Goal: Task Accomplishment & Management: Complete application form

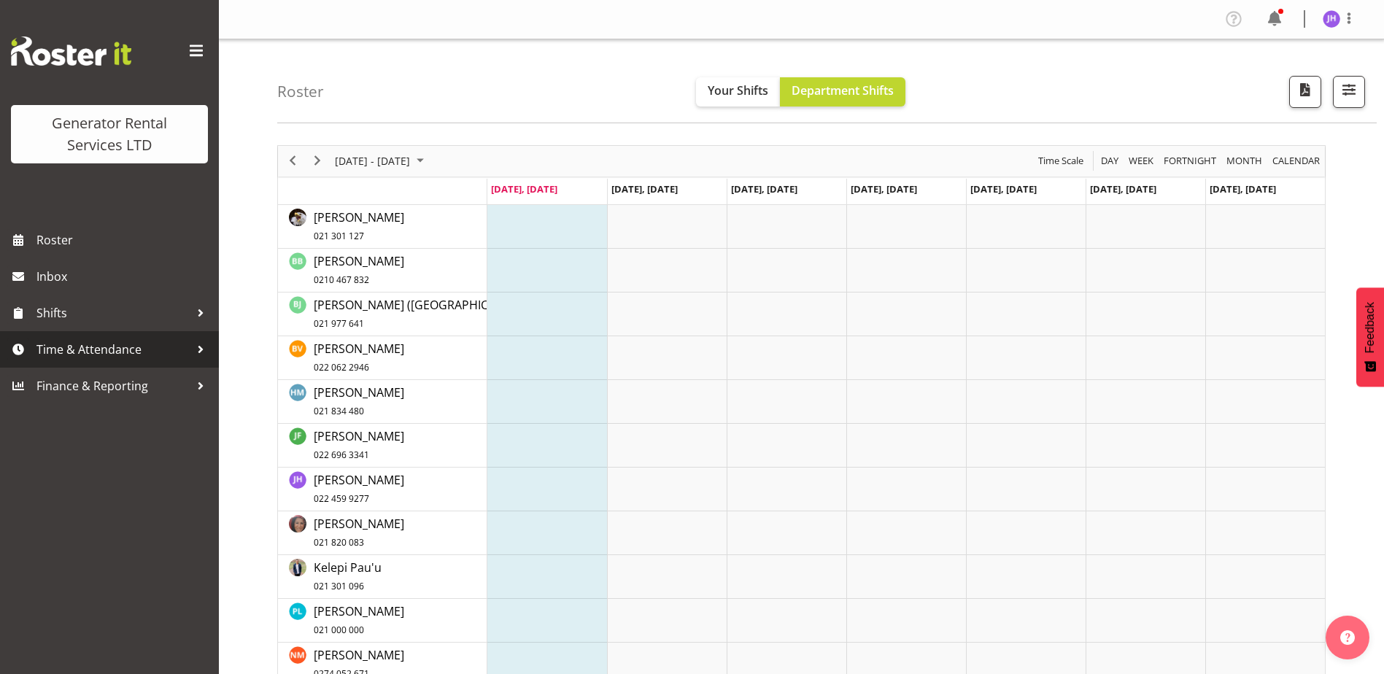
click at [81, 357] on span "Time & Attendance" at bounding box center [112, 350] width 153 height 22
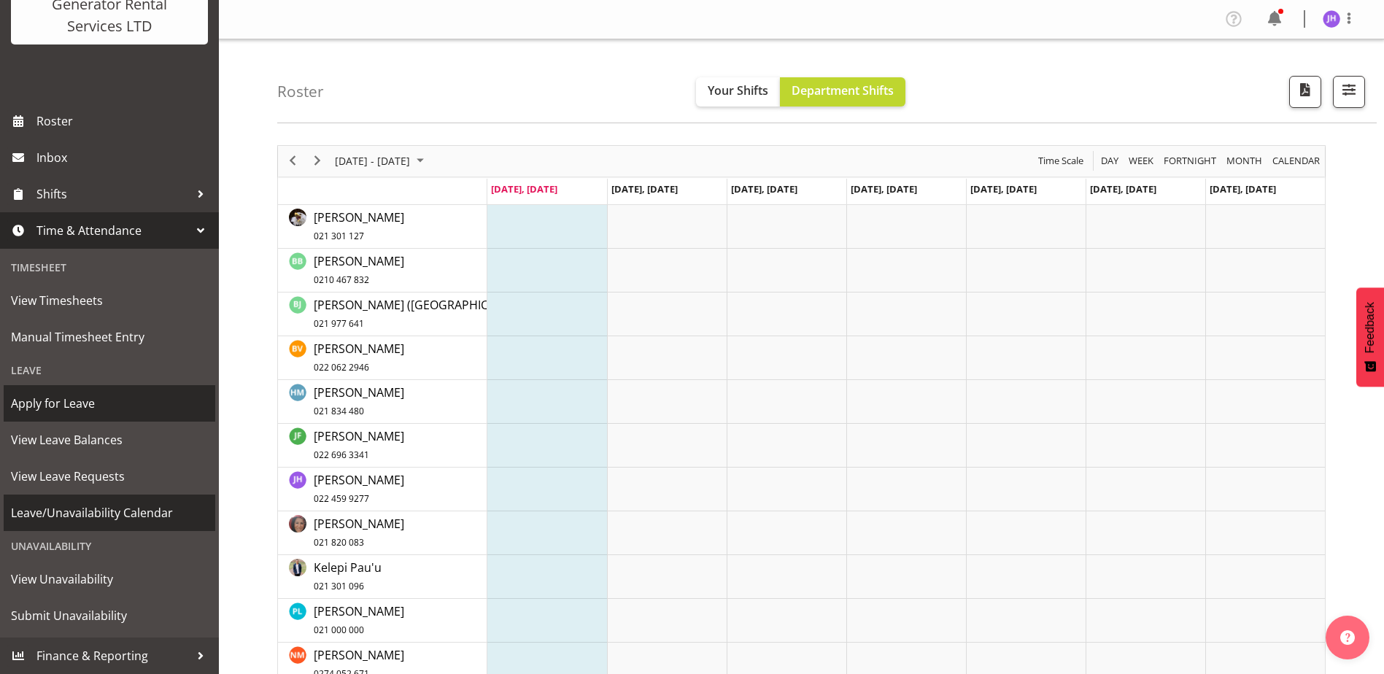
scroll to position [46, 0]
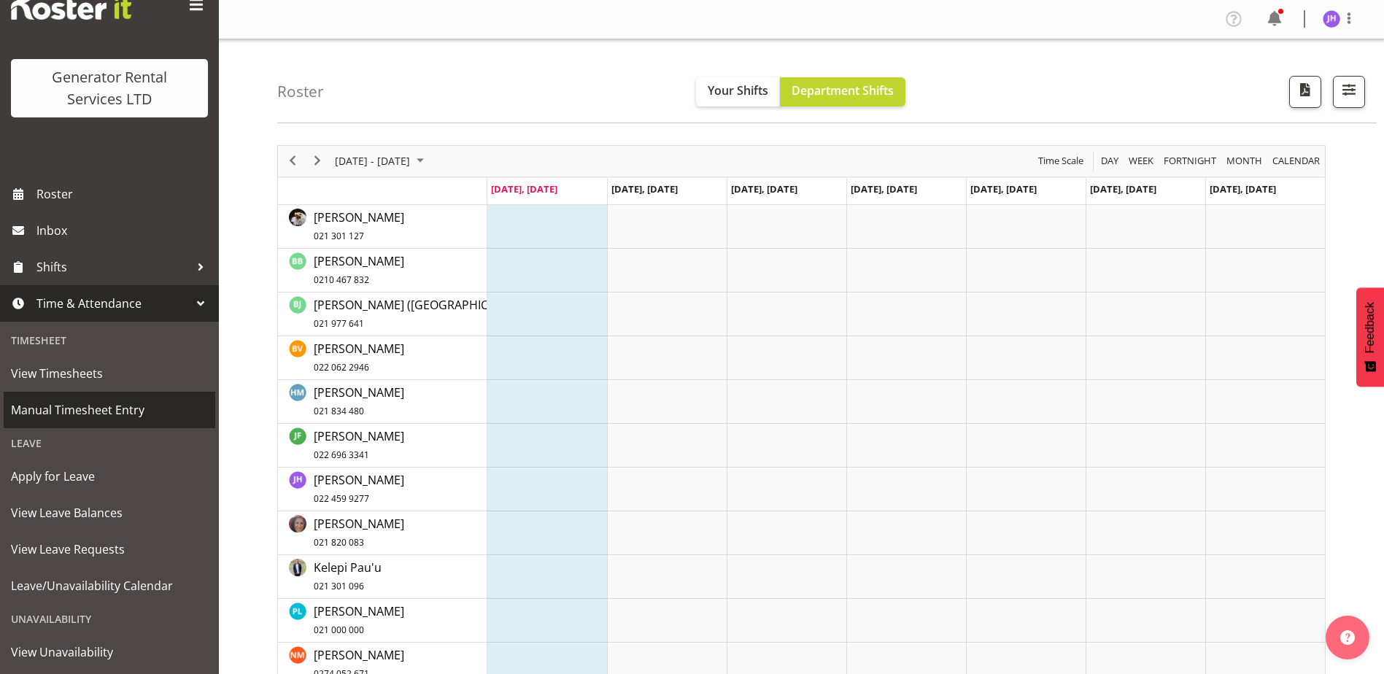
click at [131, 413] on span "Manual Timesheet Entry" at bounding box center [109, 410] width 197 height 22
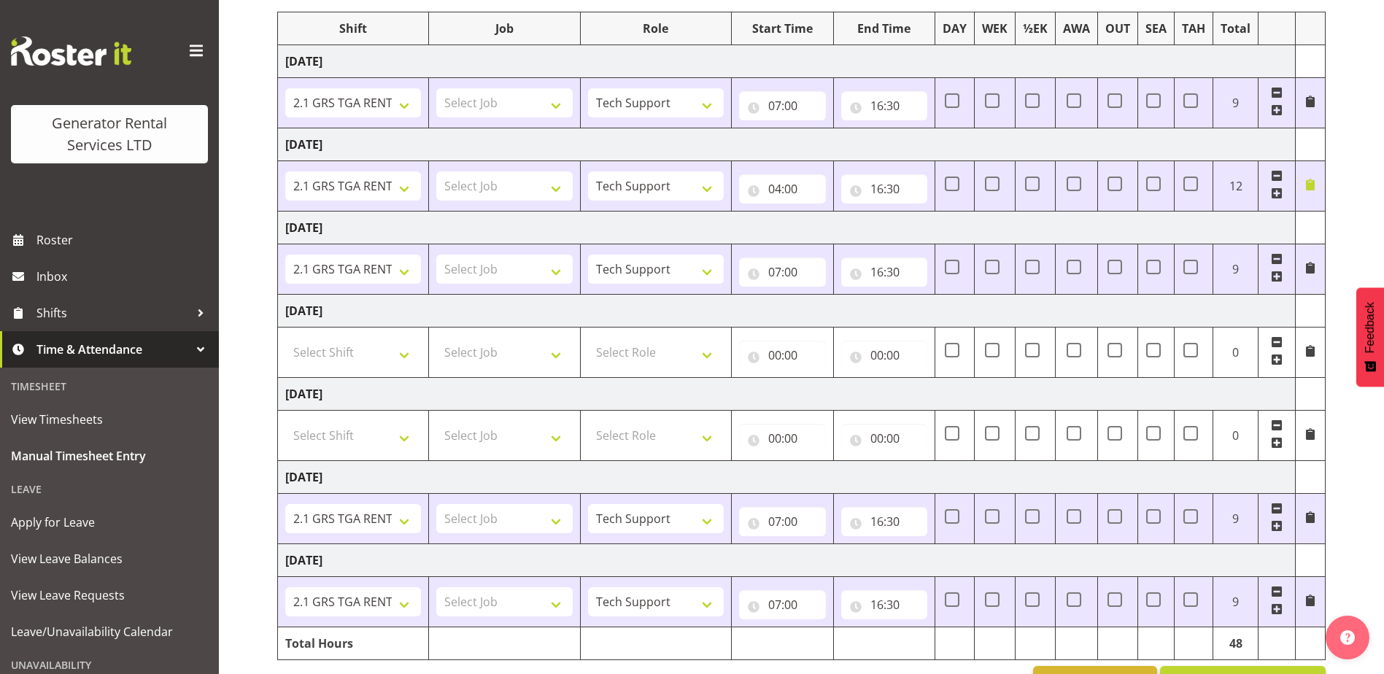
scroll to position [314, 0]
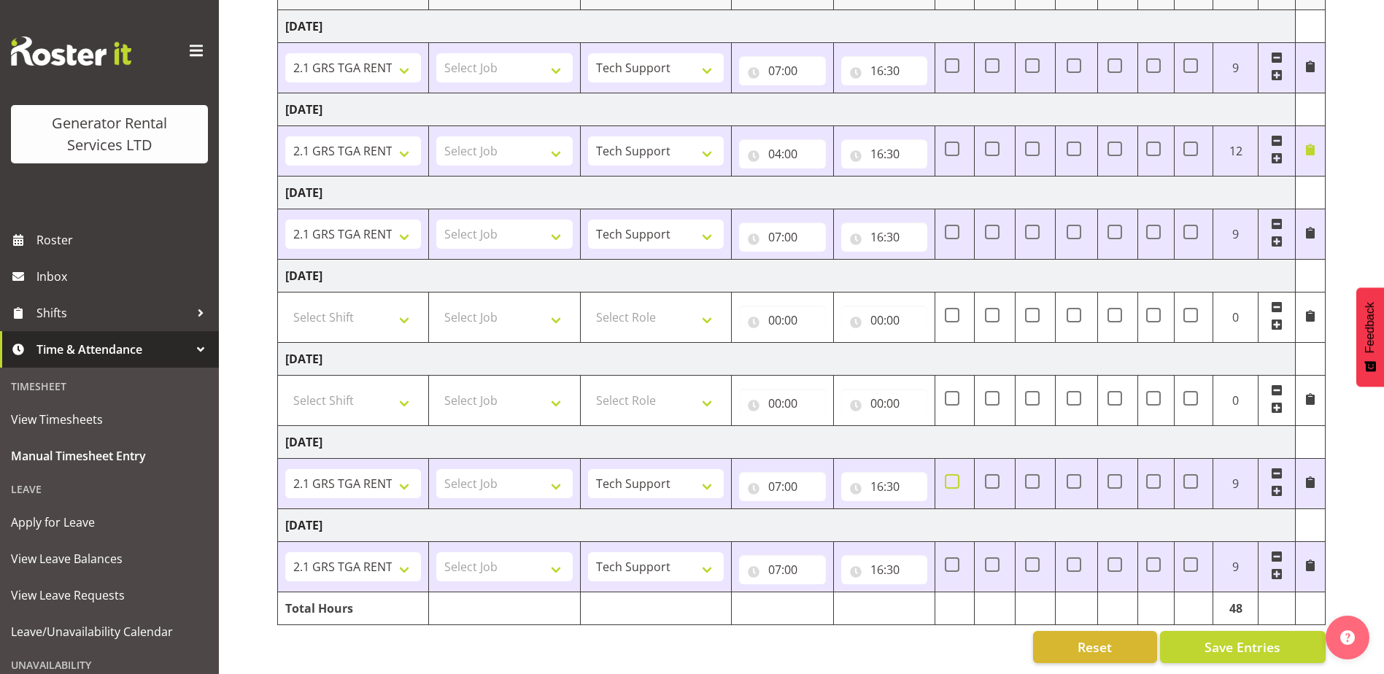
click at [949, 474] on span at bounding box center [952, 481] width 15 height 15
click at [949, 476] on input "checkbox" at bounding box center [949, 480] width 9 height 9
checkbox input "true"
click at [957, 557] on span at bounding box center [952, 564] width 15 height 15
click at [954, 560] on input "checkbox" at bounding box center [949, 564] width 9 height 9
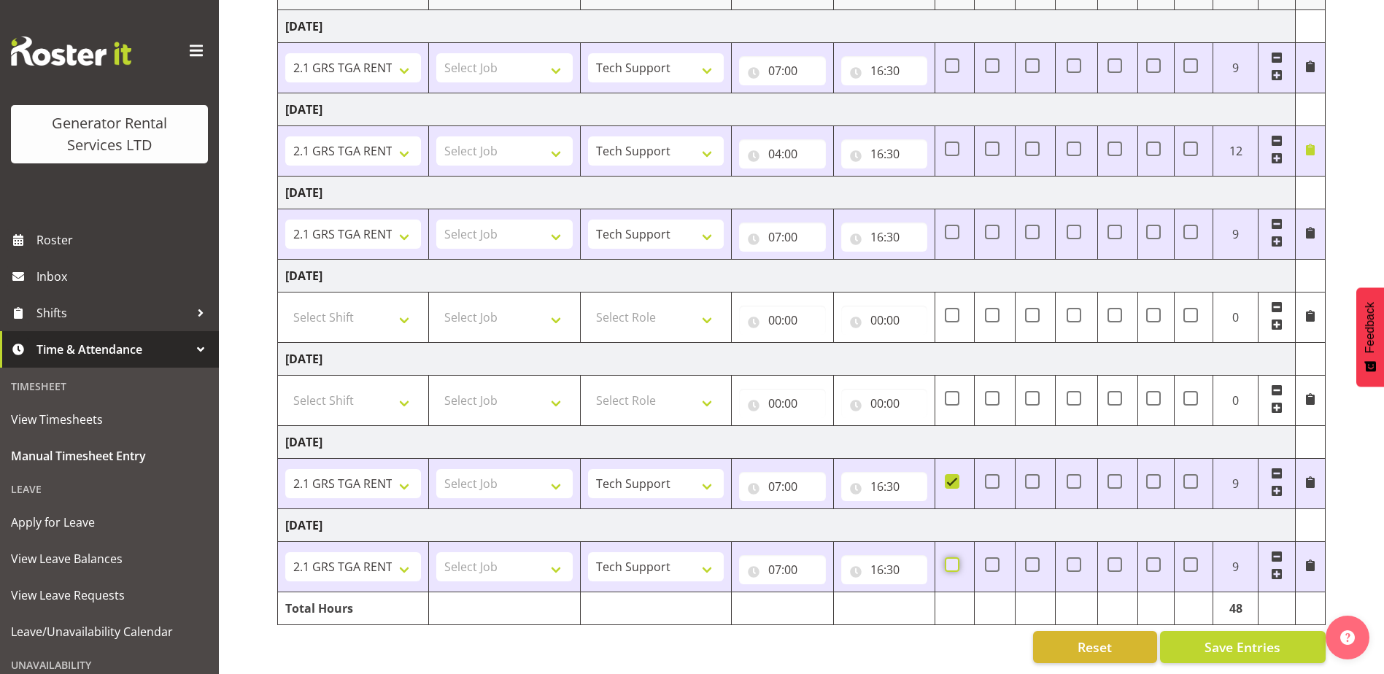
checkbox input "true"
click at [1221, 638] on span "Save Entries" at bounding box center [1243, 647] width 76 height 19
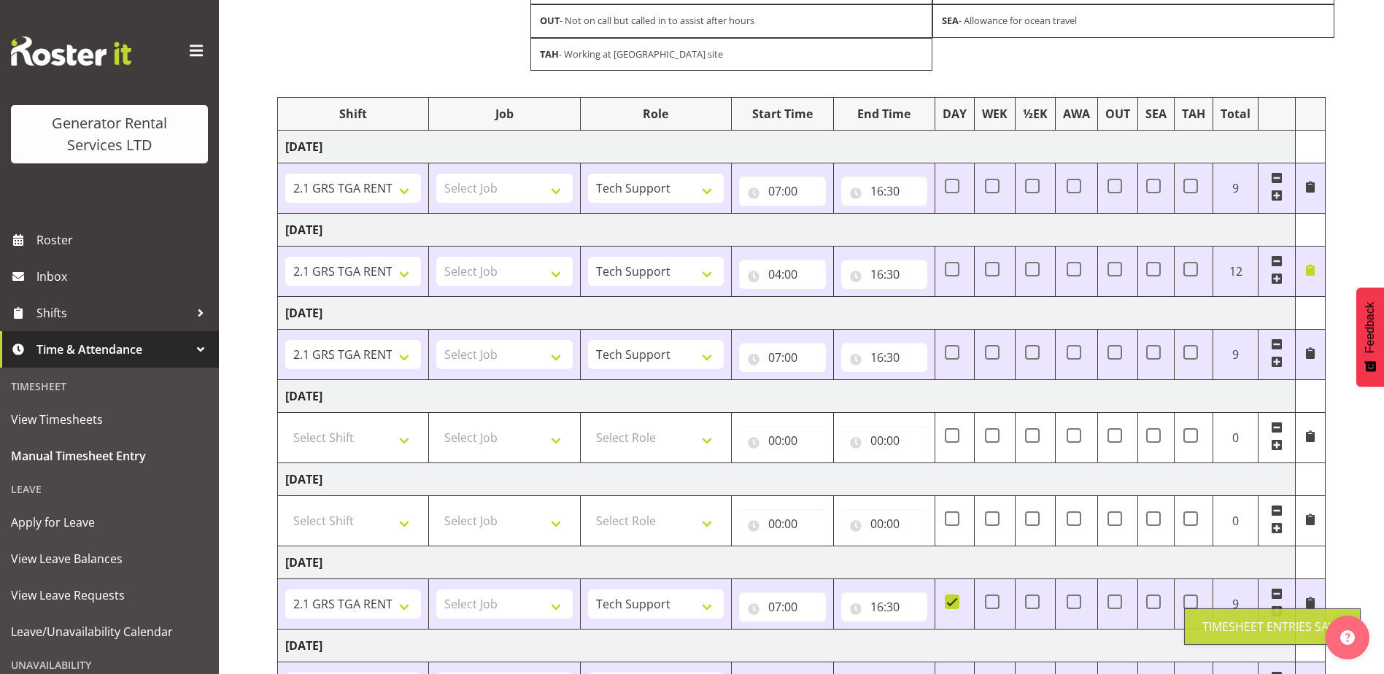
scroll to position [0, 0]
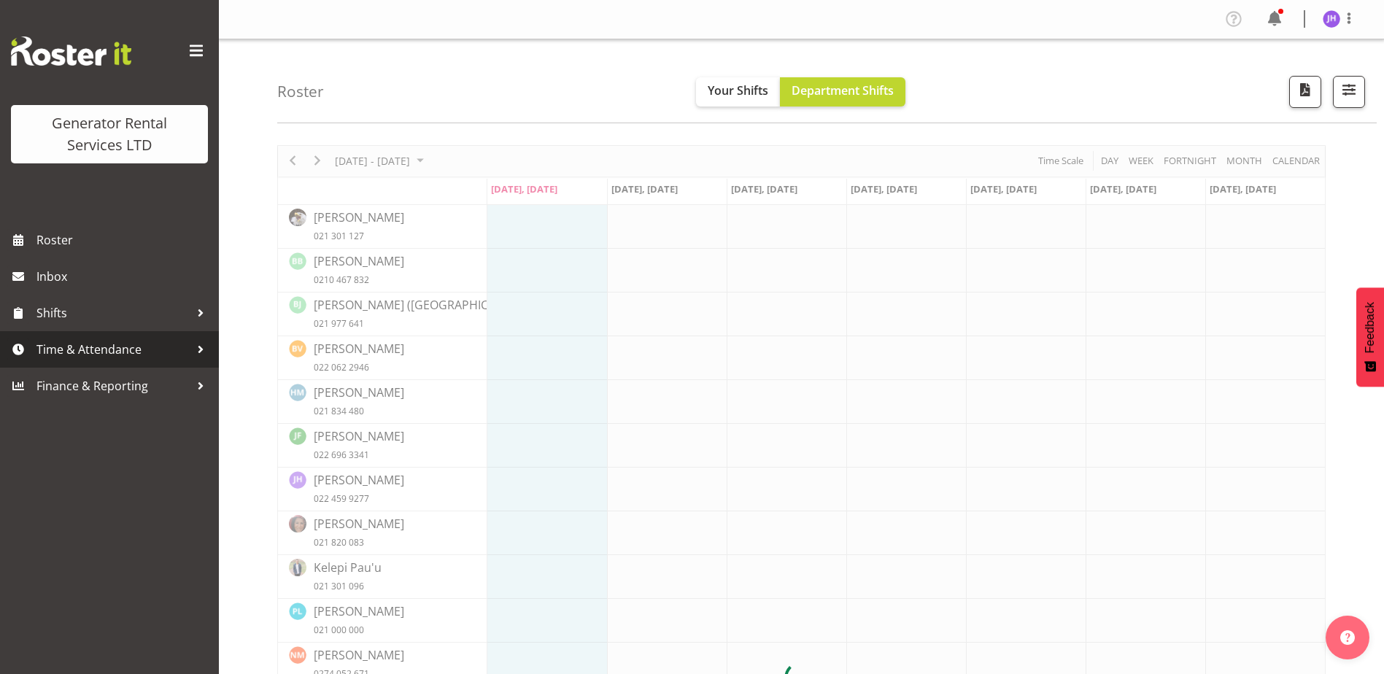
click at [118, 350] on span "Time & Attendance" at bounding box center [112, 350] width 153 height 22
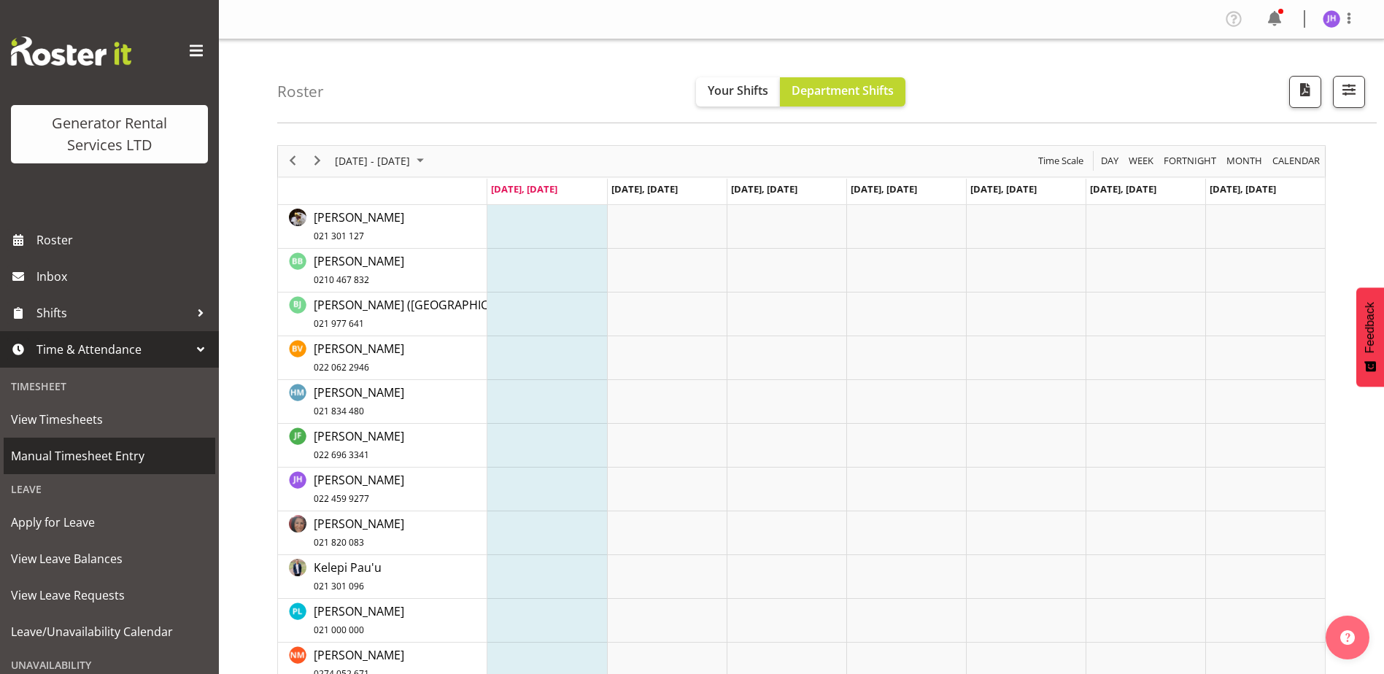
click at [58, 466] on span "Manual Timesheet Entry" at bounding box center [109, 456] width 197 height 22
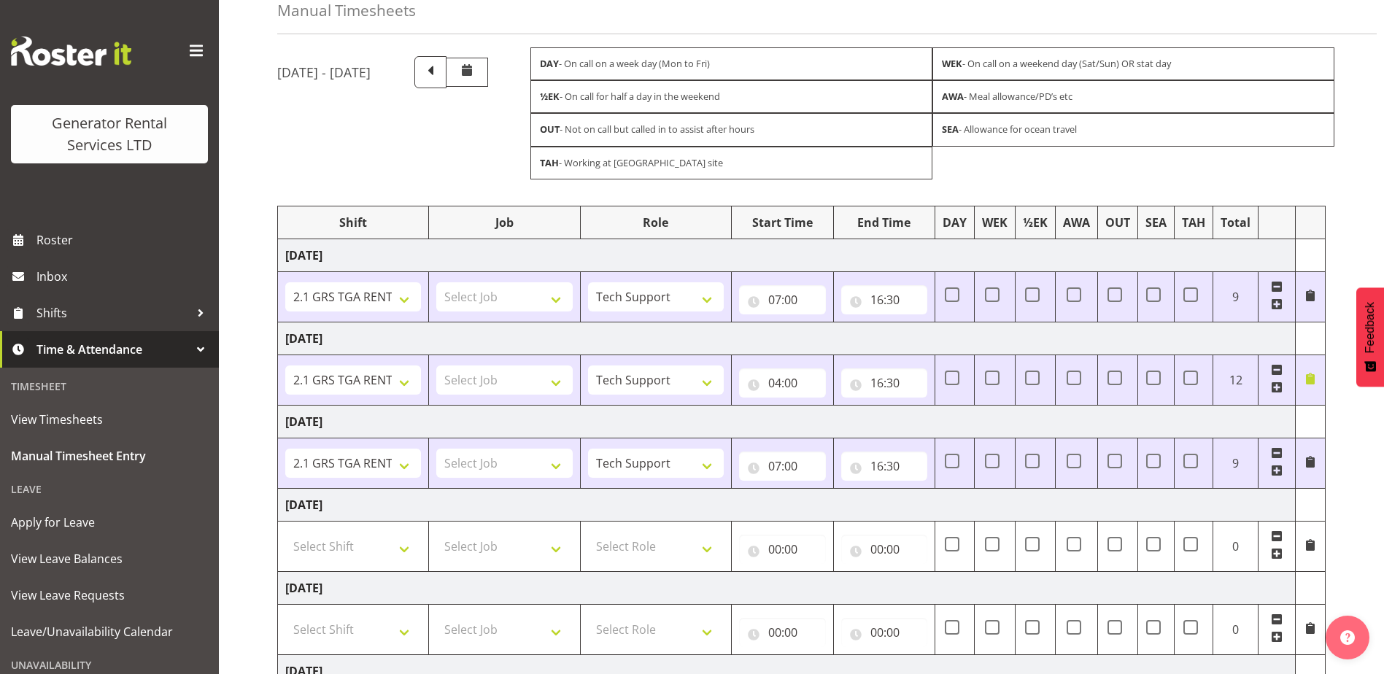
scroll to position [314, 0]
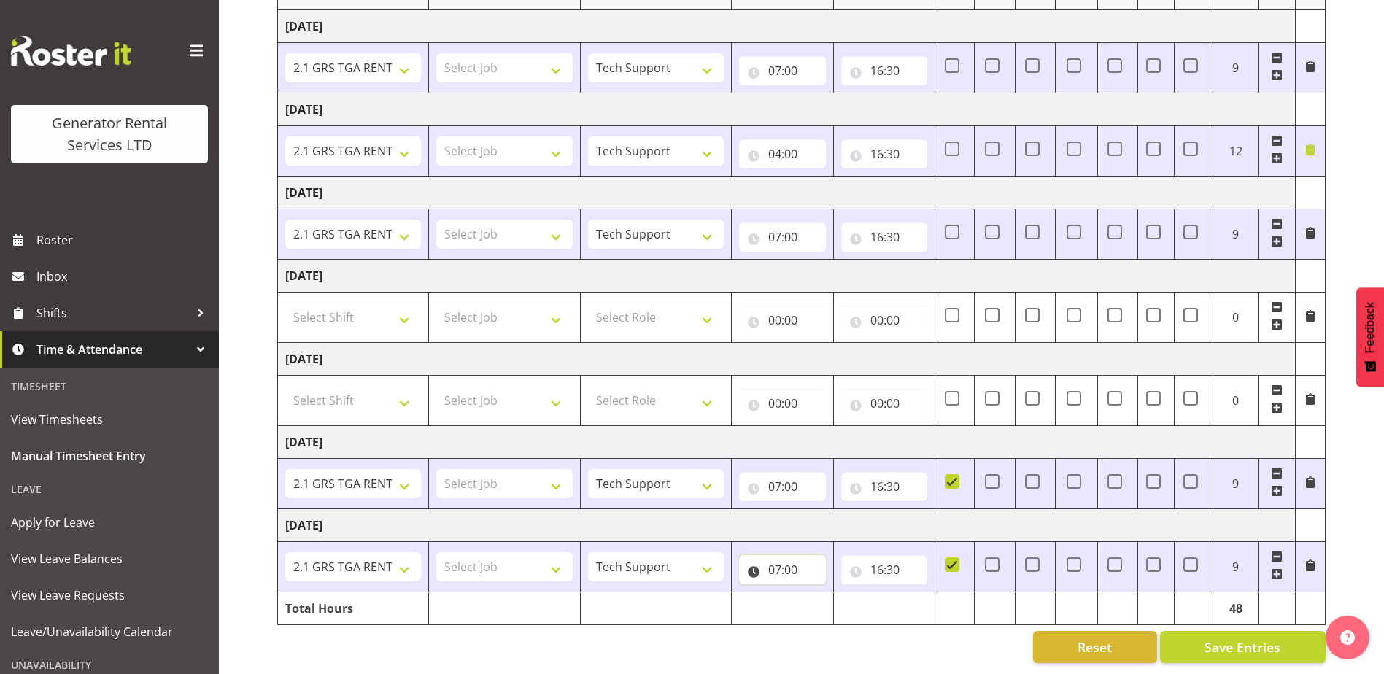
click at [799, 555] on input "07:00" at bounding box center [782, 569] width 87 height 29
click at [842, 593] on select "00 01 02 03 04 05 06 07 08 09 10 11 12 13 14 15 16 17 18 19 20 21 22 23" at bounding box center [838, 607] width 33 height 29
select select "6"
click at [822, 593] on select "00 01 02 03 04 05 06 07 08 09 10 11 12 13 14 15 16 17 18 19 20 21 22 23" at bounding box center [838, 607] width 33 height 29
type input "06:00"
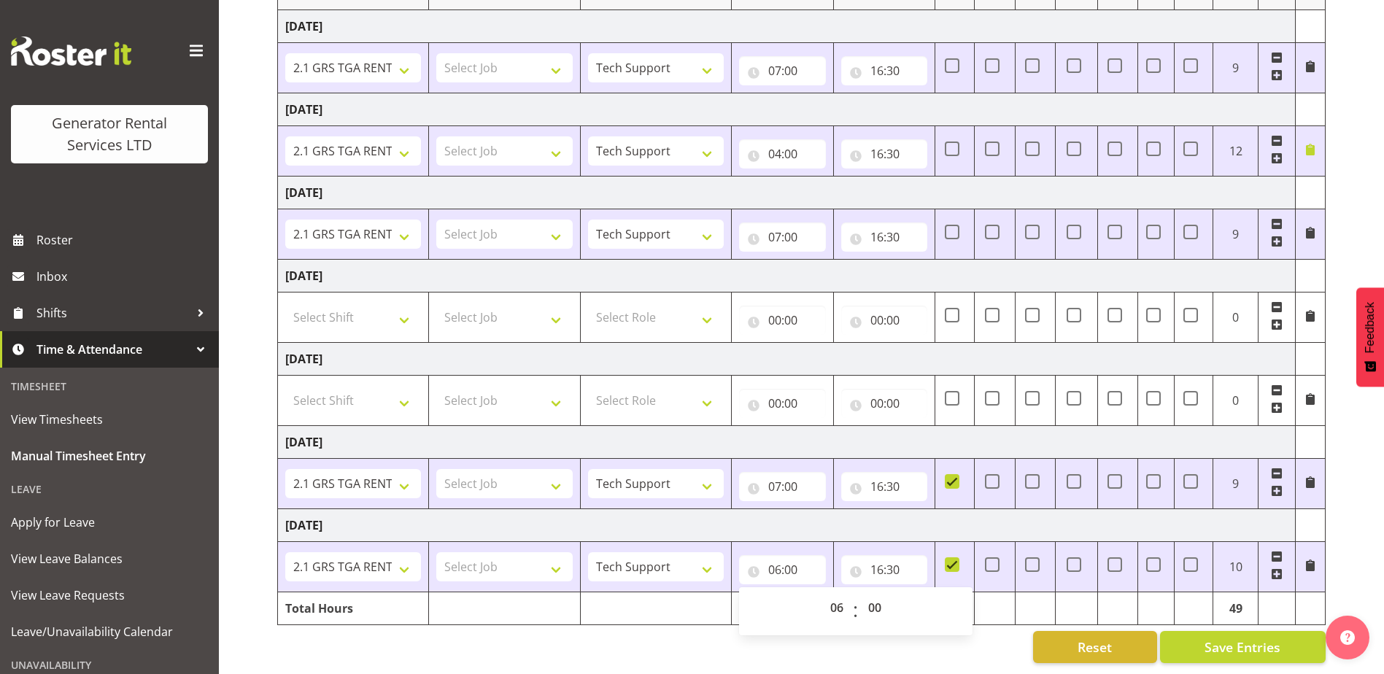
click at [1300, 557] on td at bounding box center [1310, 566] width 30 height 50
click at [1317, 555] on td at bounding box center [1310, 566] width 30 height 50
click at [1302, 555] on td at bounding box center [1310, 566] width 30 height 50
click at [1305, 560] on span at bounding box center [1311, 566] width 12 height 12
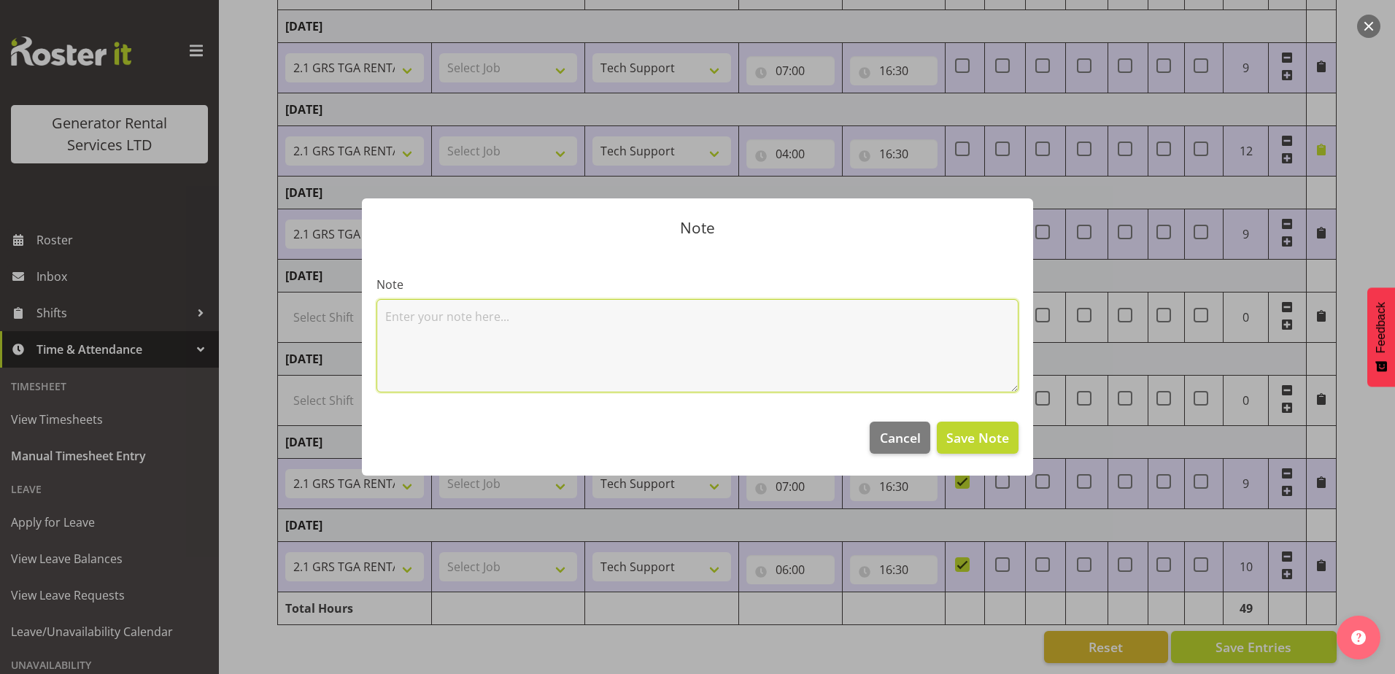
click at [575, 352] on textarea at bounding box center [698, 345] width 642 height 93
type textarea "early start- waihi daycare"
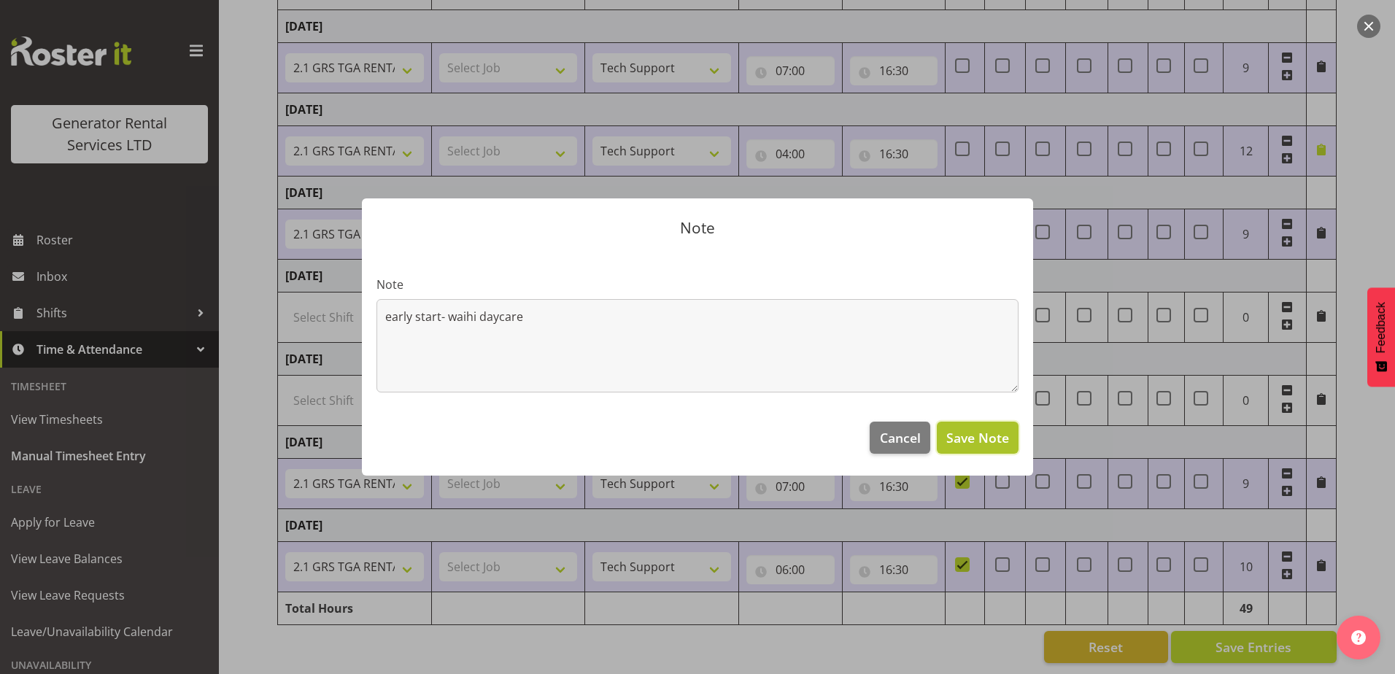
click at [1000, 428] on button "Save Note" at bounding box center [978, 438] width 82 height 32
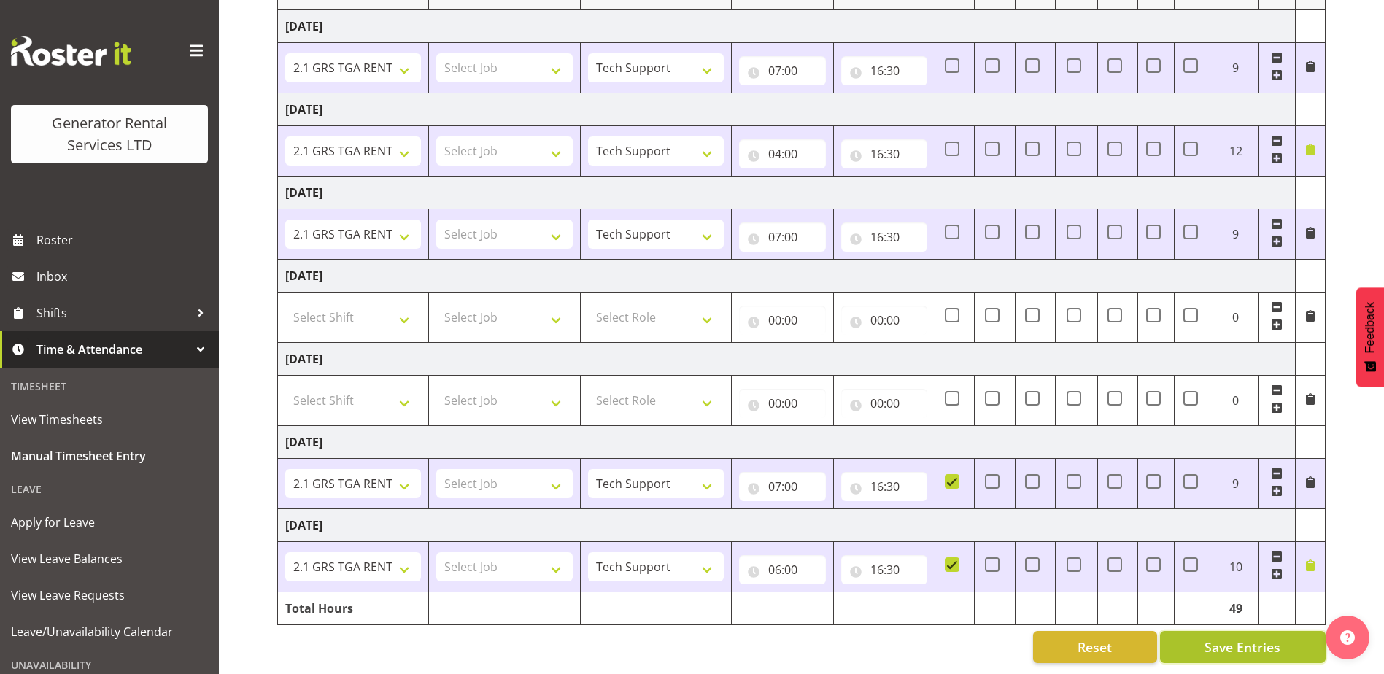
click at [1294, 635] on button "Save Entries" at bounding box center [1243, 647] width 166 height 32
